Goal: Task Accomplishment & Management: Use online tool/utility

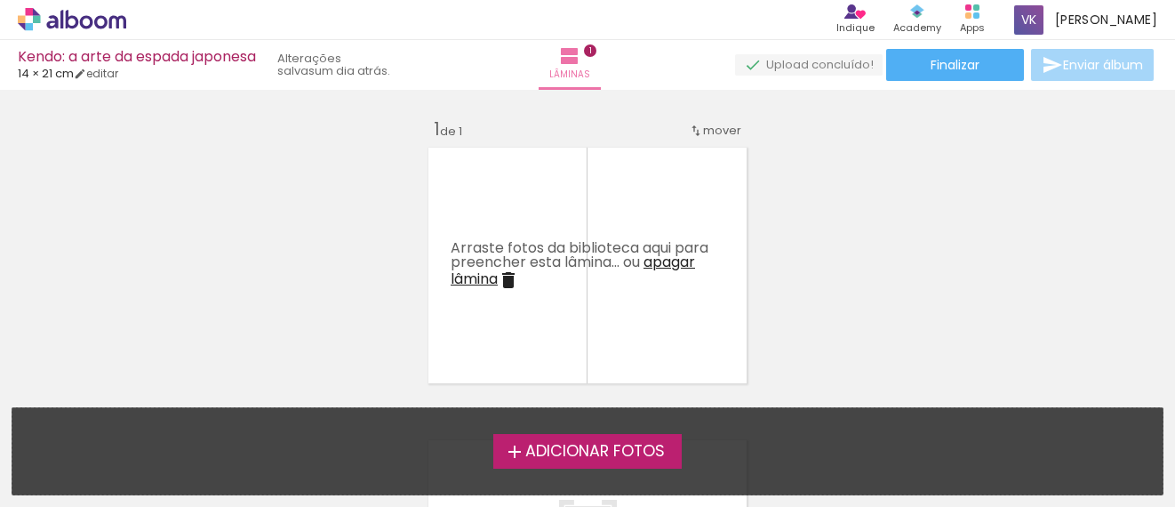
scroll to position [3198, 0]
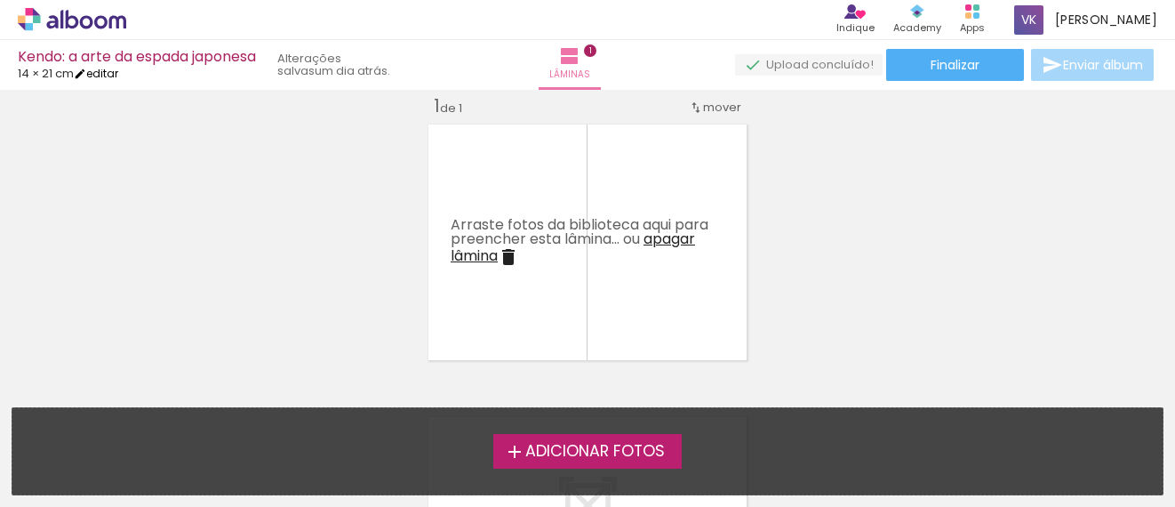
click at [104, 70] on link "editar" at bounding box center [96, 73] width 44 height 15
type input "21"
type input "28"
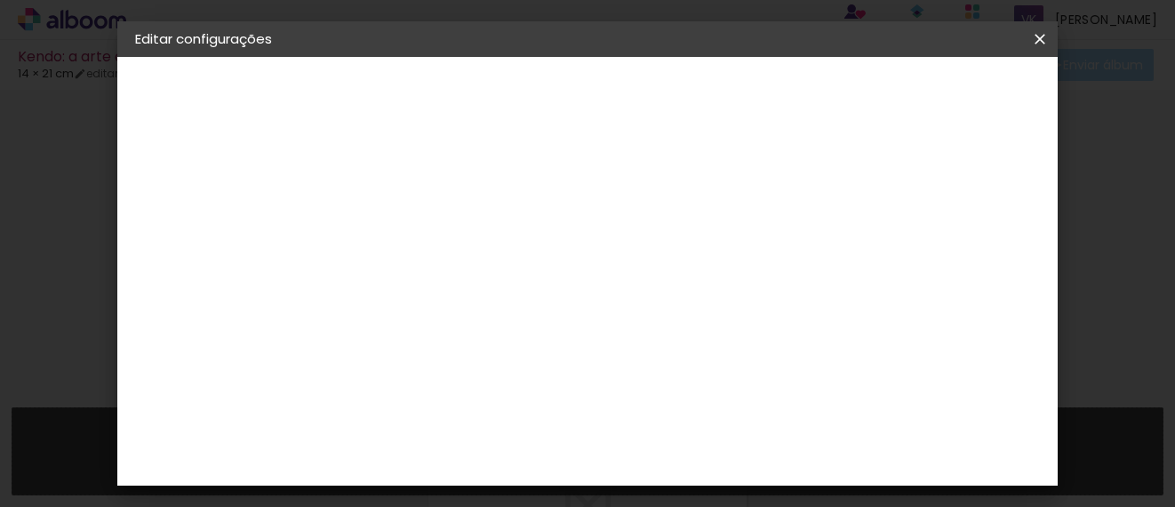
click at [1134, 180] on iron-overlay-backdrop at bounding box center [587, 253] width 1175 height 507
click at [1037, 37] on iron-icon at bounding box center [1039, 39] width 21 height 18
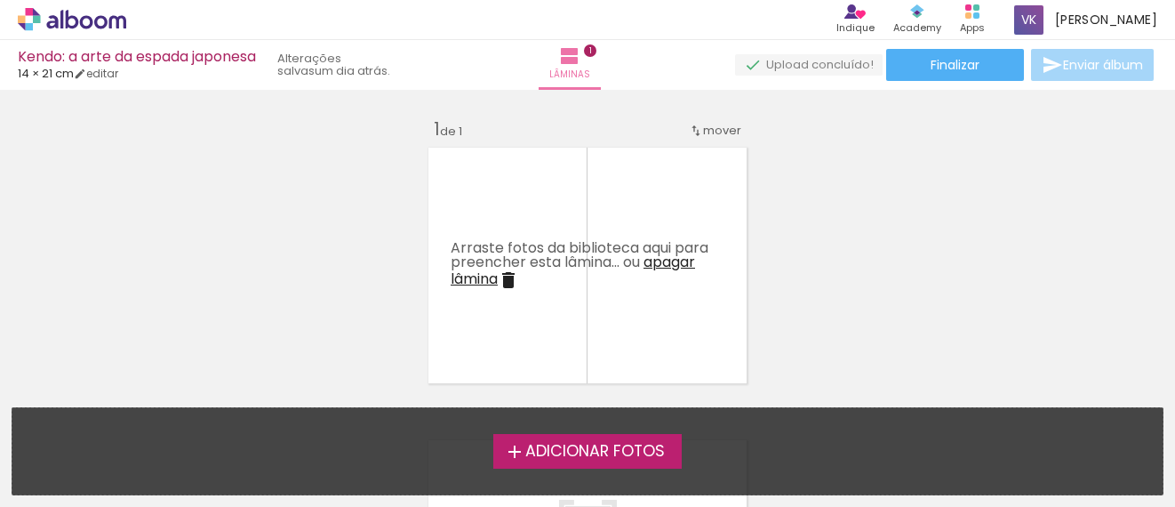
click at [666, 200] on quentale-layouter at bounding box center [587, 265] width 331 height 248
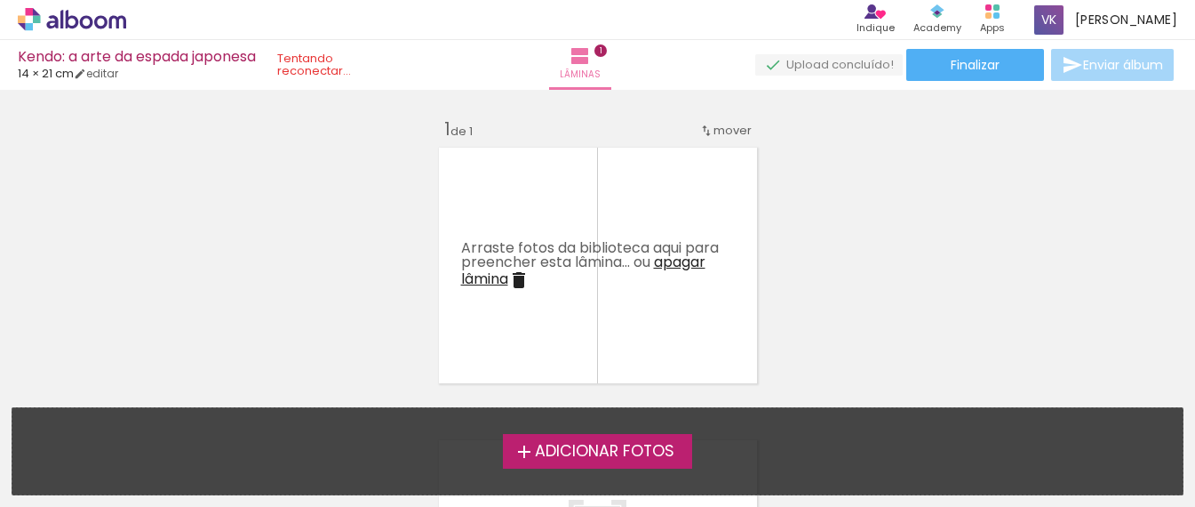
click at [36, 497] on iron-horizontal-list at bounding box center [18, 451] width 36 height 111
click at [888, 224] on div "Inserir lâmina 1 de 1" at bounding box center [597, 389] width 1195 height 586
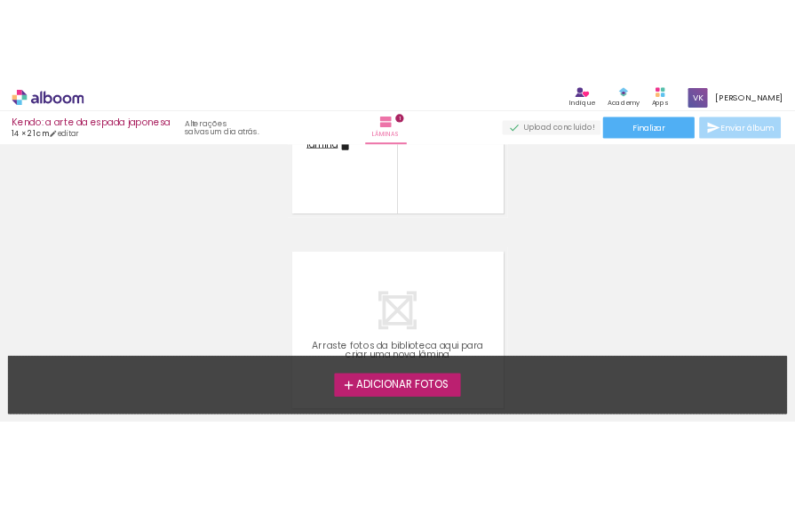
scroll to position [239, 0]
